Goal: Find specific page/section: Find specific page/section

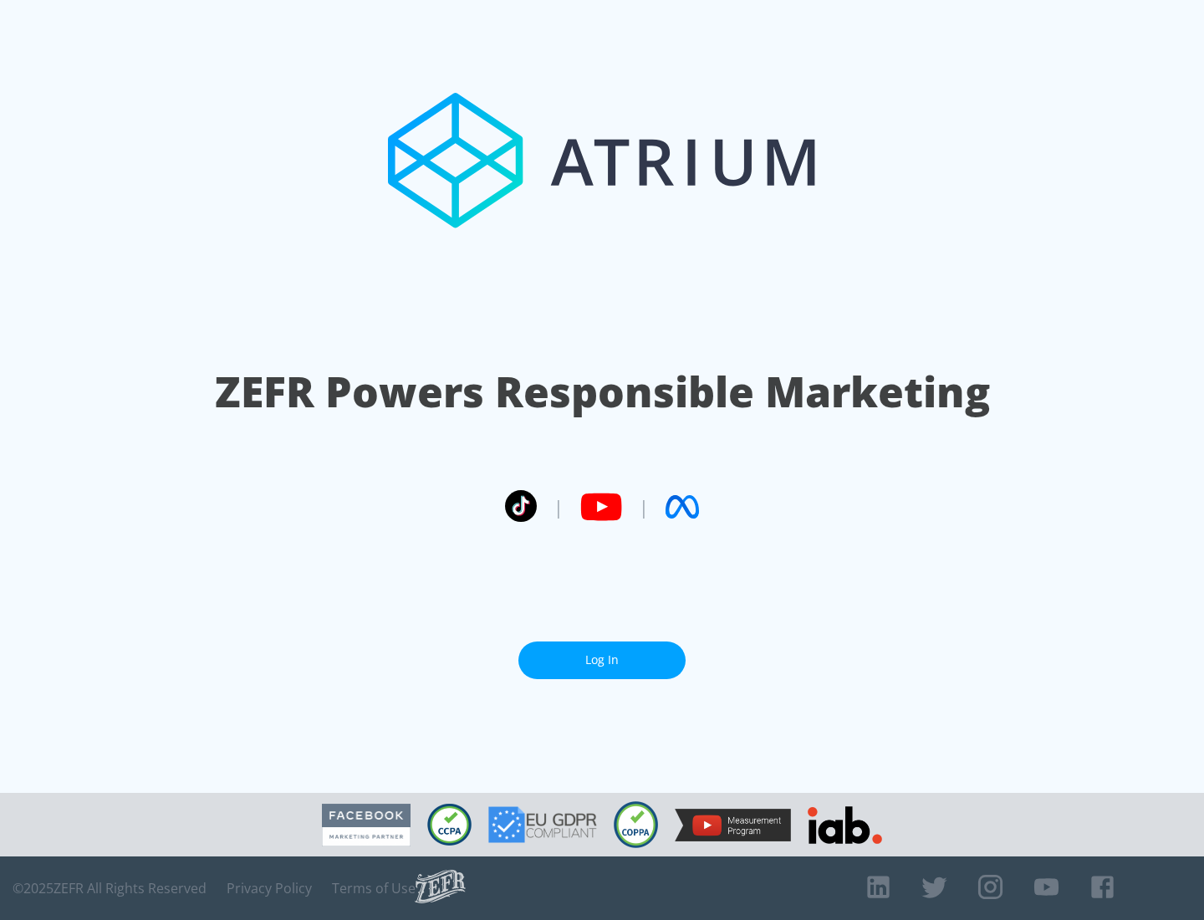
click at [602, 660] on link "Log In" at bounding box center [601, 660] width 167 height 38
